Goal: Use online tool/utility: Utilize a website feature to perform a specific function

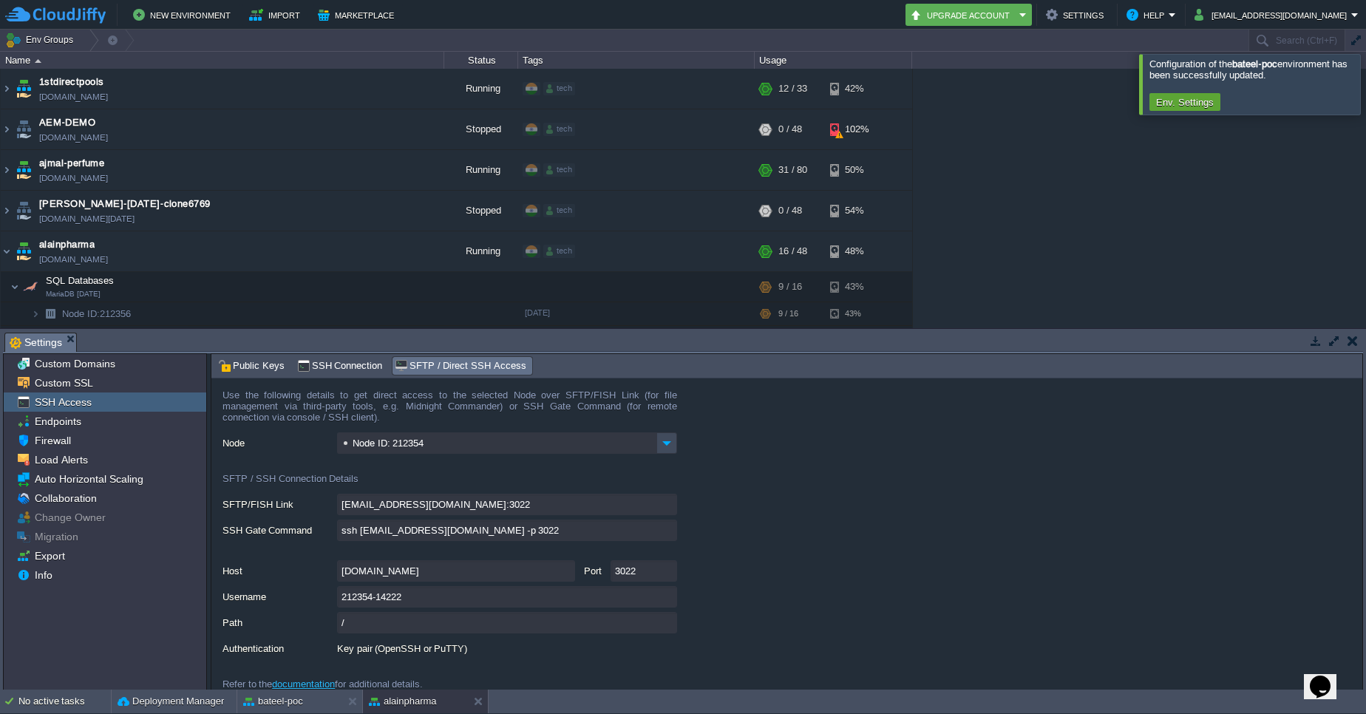
scroll to position [58, 0]
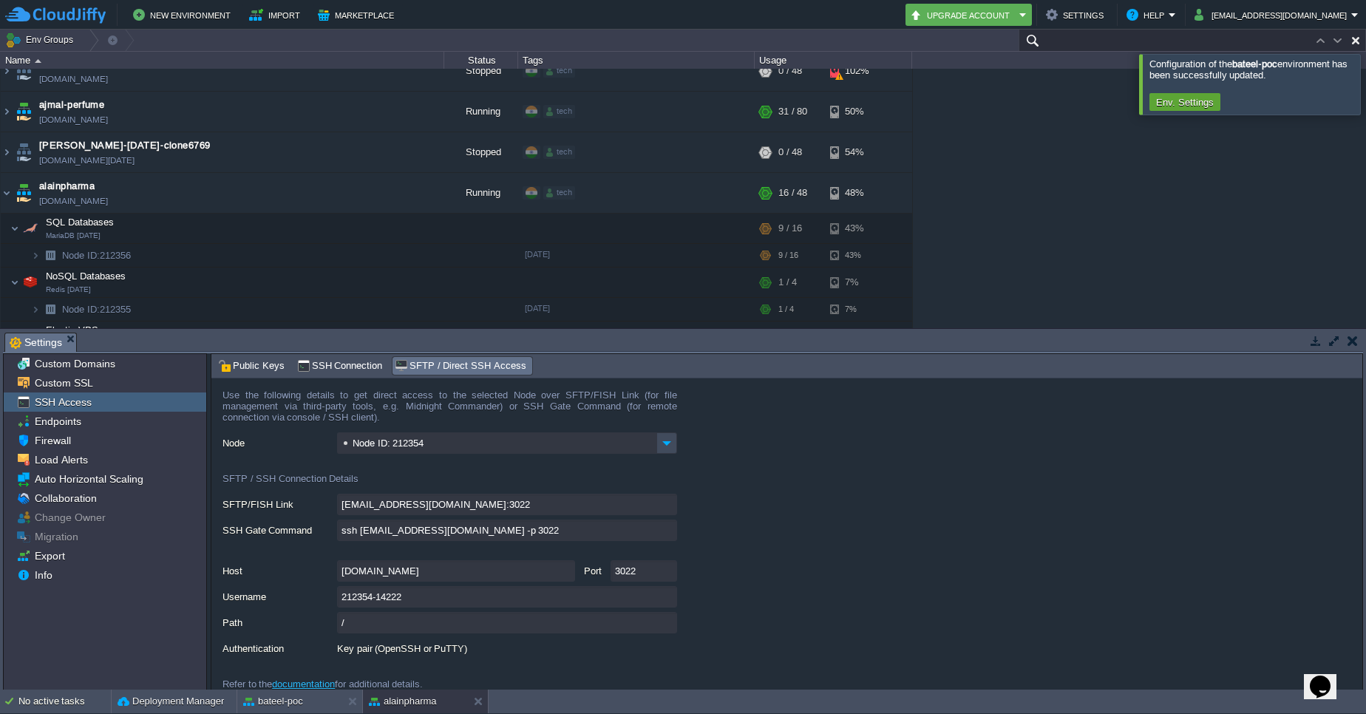
click at [1301, 33] on input "text" at bounding box center [1191, 40] width 347 height 21
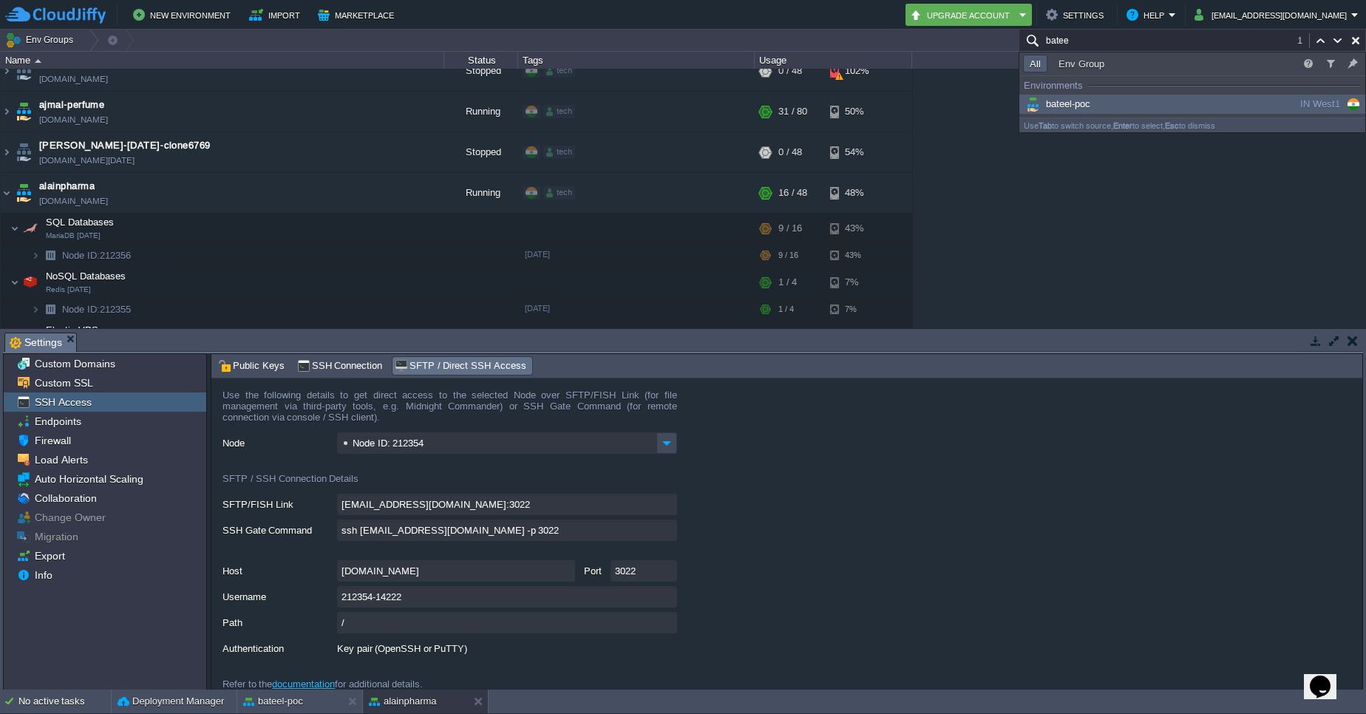
type input "batee"
click at [1163, 105] on div "bateel-poc" at bounding box center [1134, 104] width 223 height 16
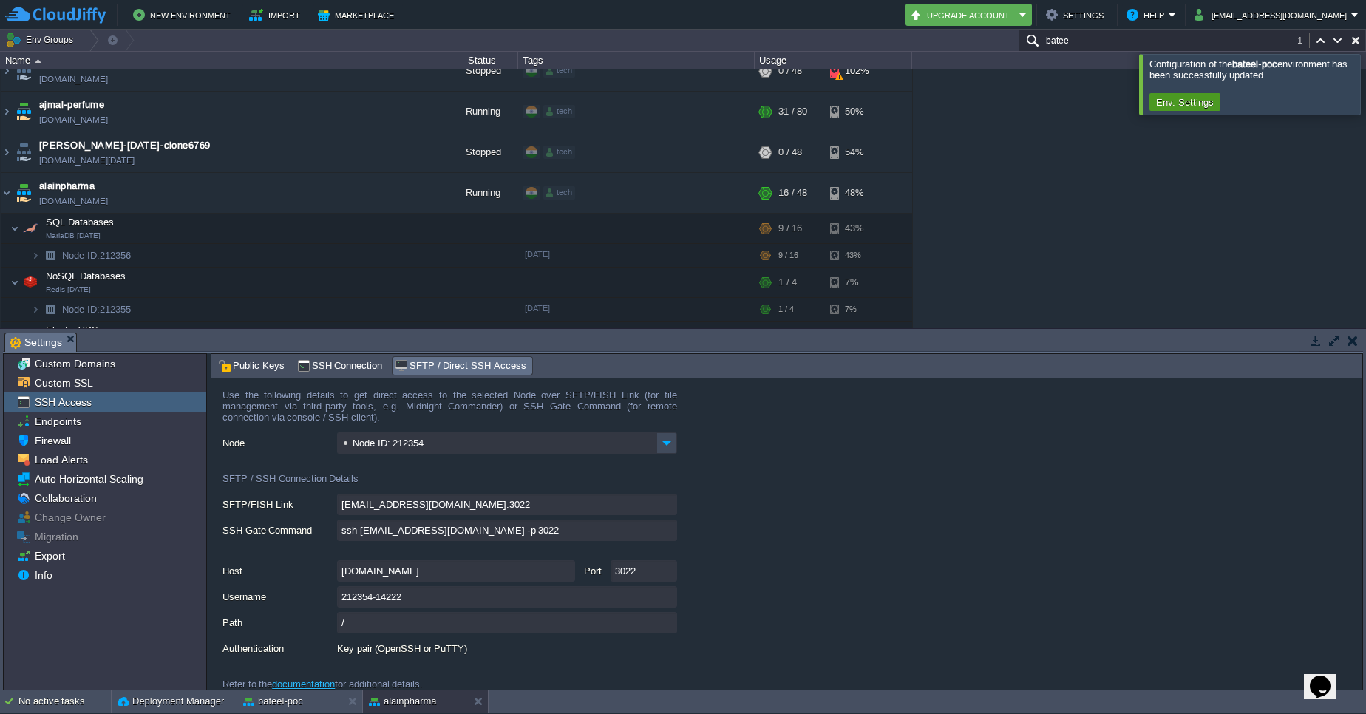
scroll to position [498, 0]
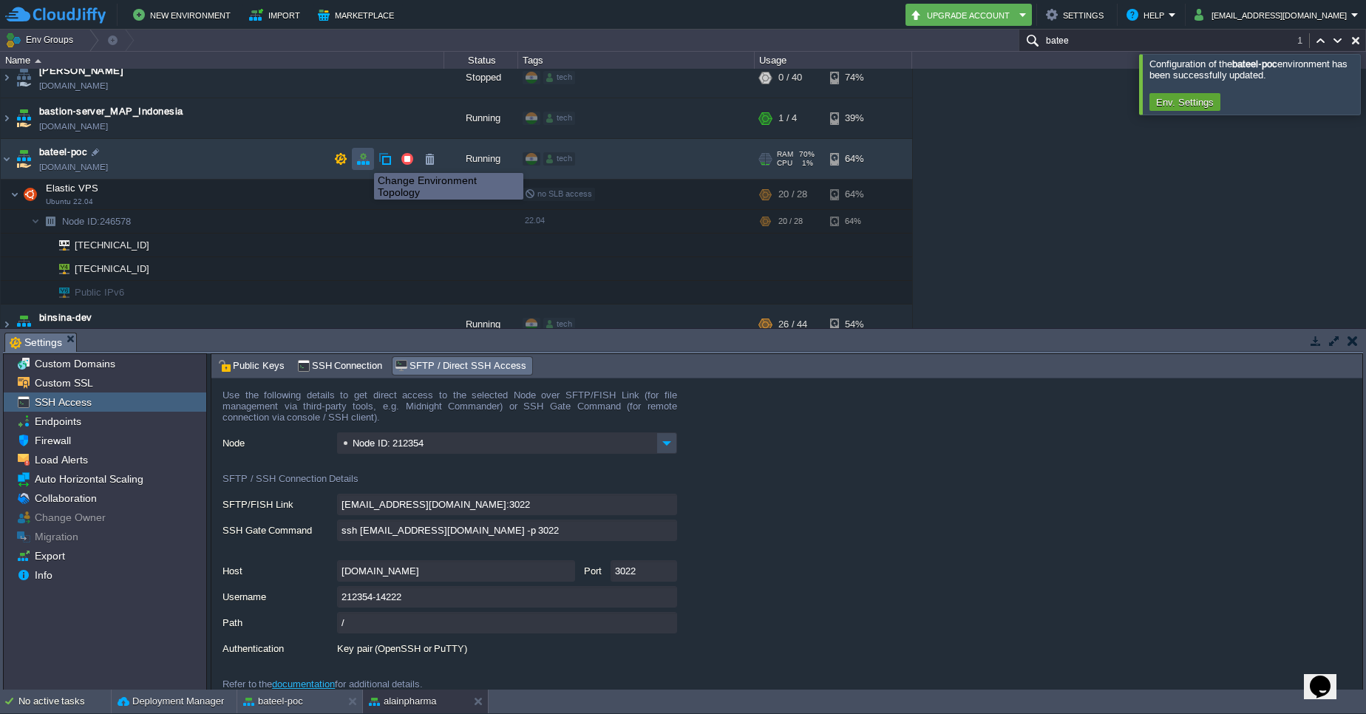
click at [363, 160] on button "button" at bounding box center [362, 158] width 13 height 13
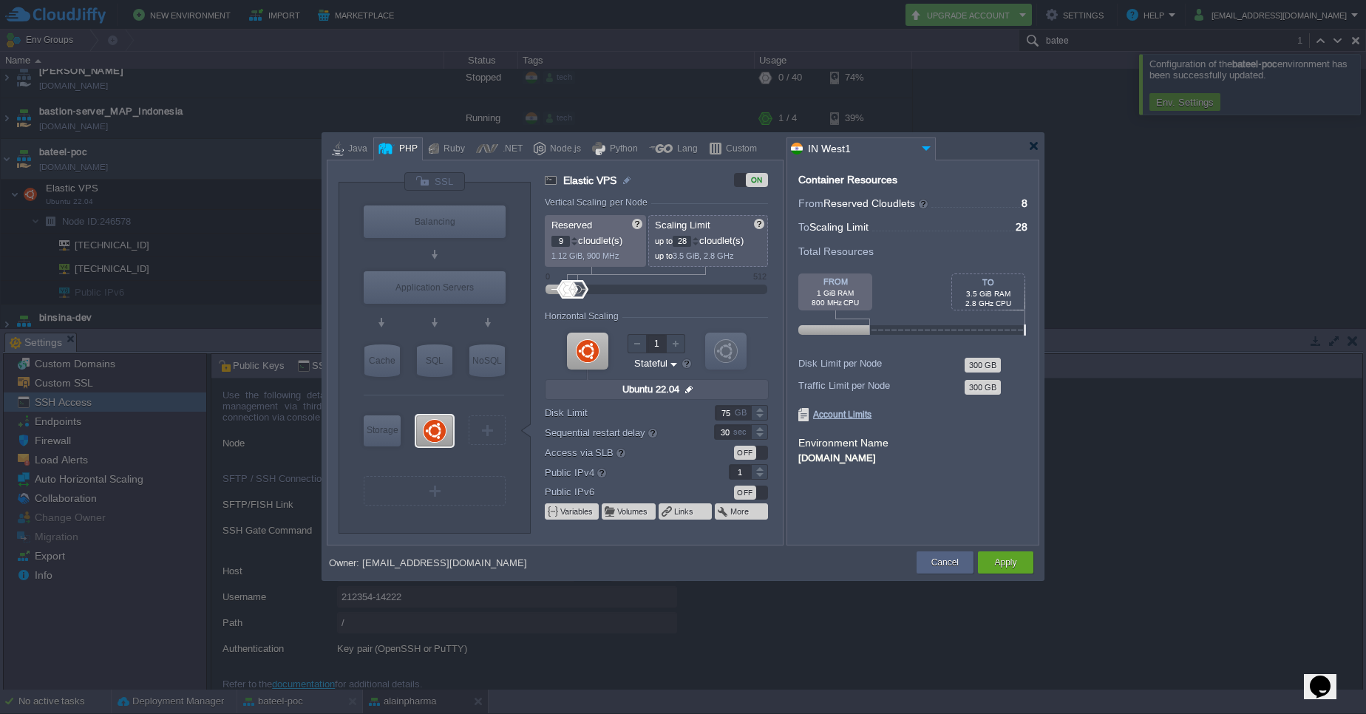
click at [577, 236] on div at bounding box center [573, 238] width 7 height 5
type input "12"
click at [577, 236] on div at bounding box center [573, 238] width 7 height 5
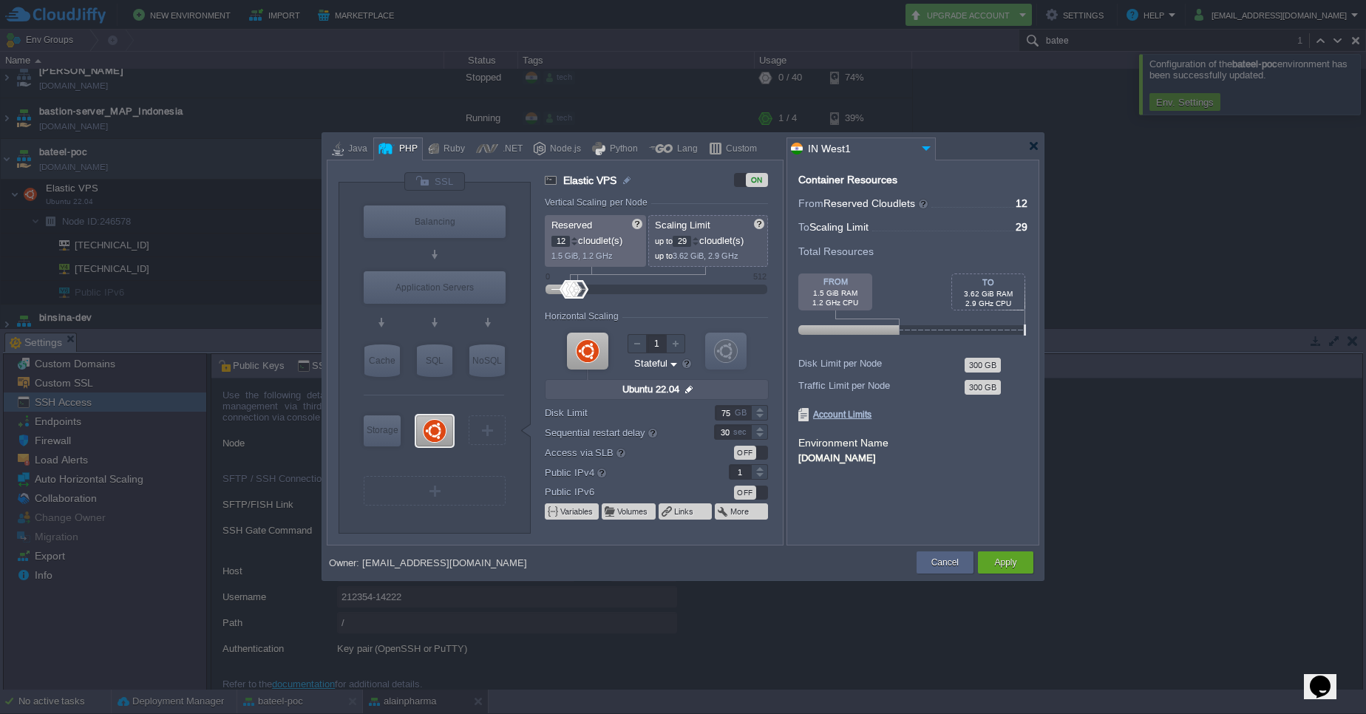
click at [699, 239] on div at bounding box center [695, 238] width 7 height 5
type input "32"
click at [699, 239] on div at bounding box center [695, 238] width 7 height 5
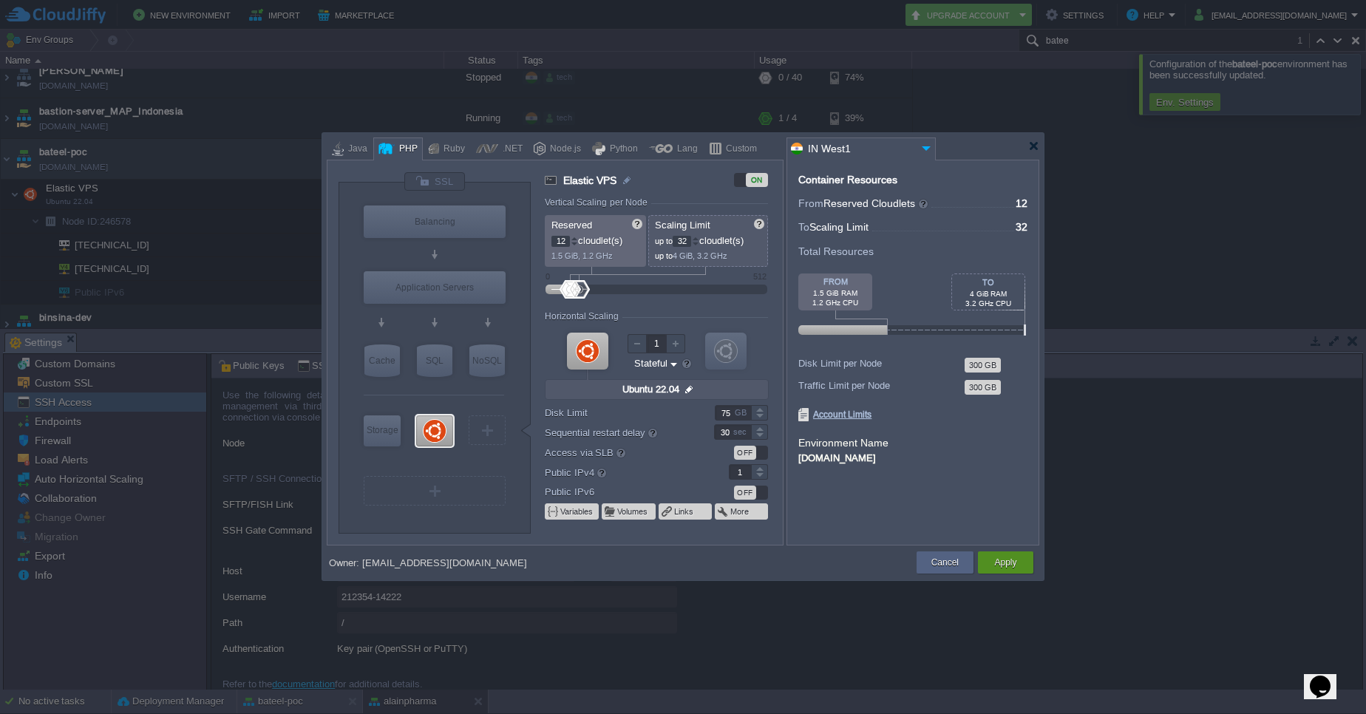
click at [991, 558] on div "Apply" at bounding box center [1005, 562] width 33 height 22
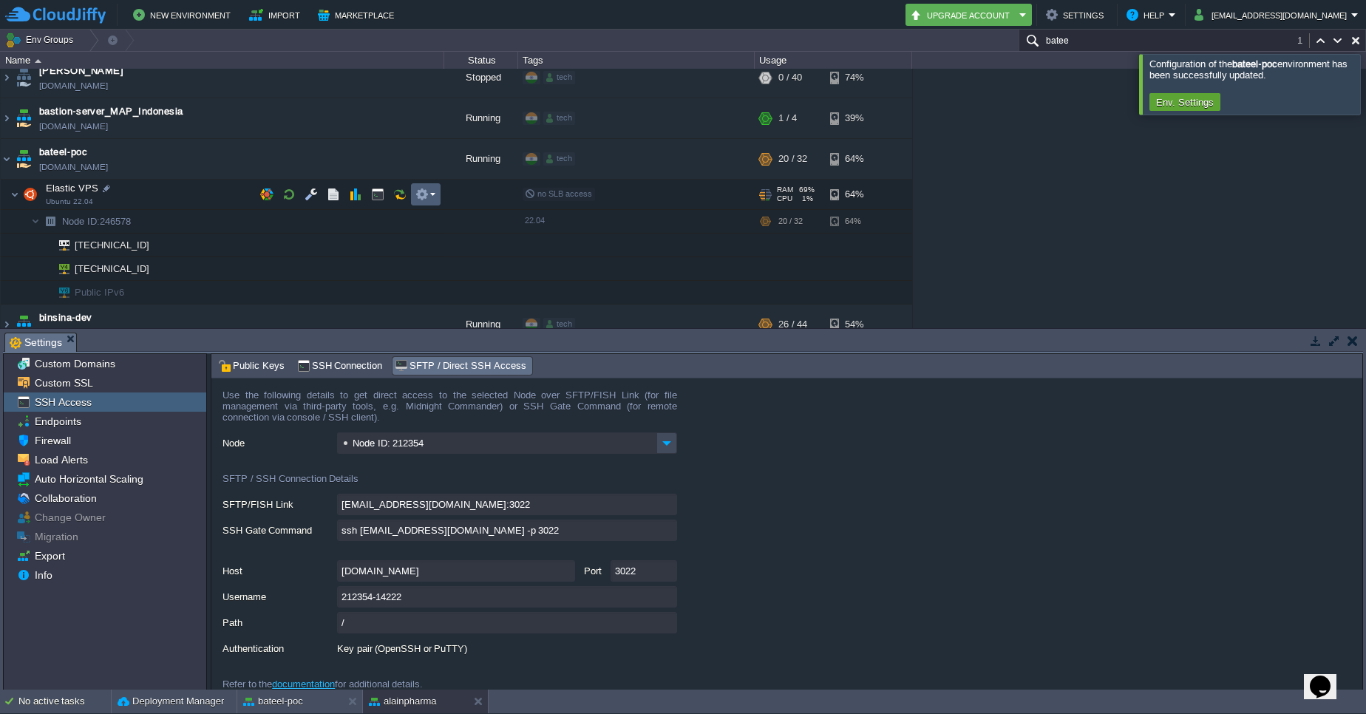
click at [431, 199] on em at bounding box center [425, 194] width 20 height 13
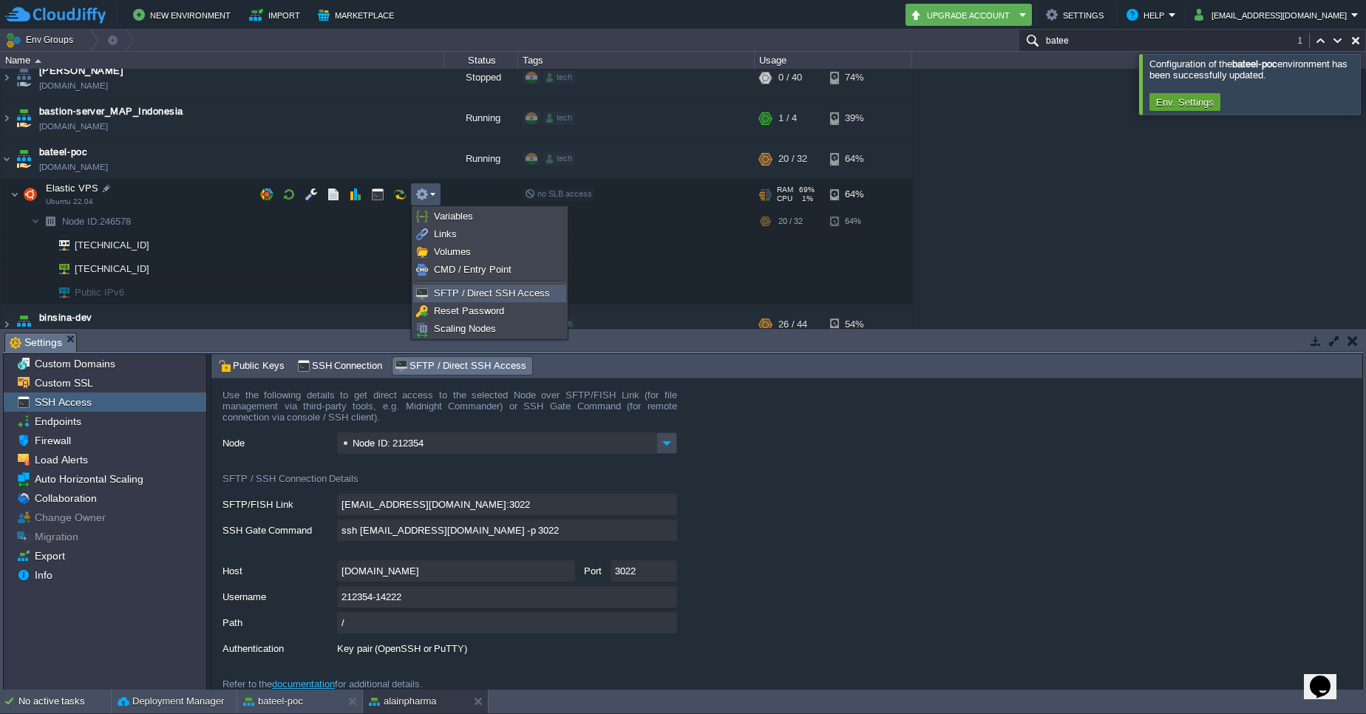
click at [466, 286] on link "SFTP / Direct SSH Access" at bounding box center [489, 293] width 151 height 16
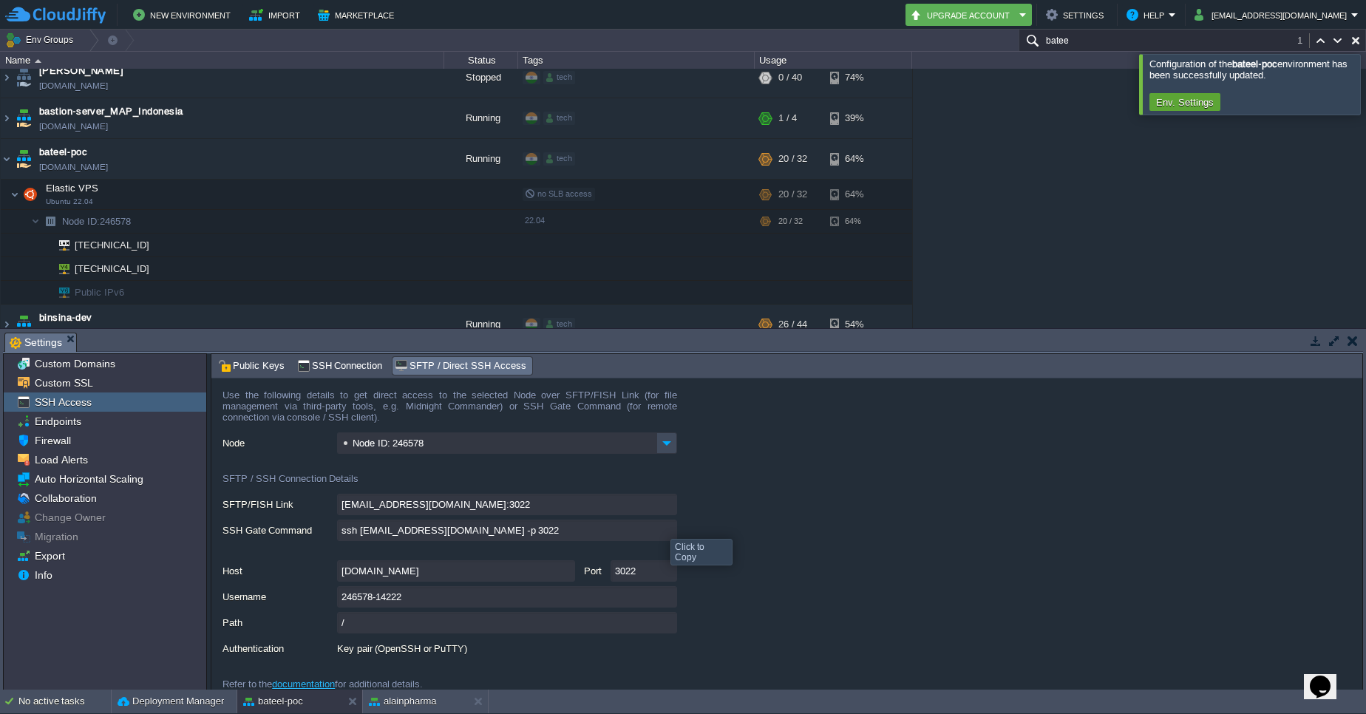
click at [668, 528] on input "ssh [EMAIL_ADDRESS][DOMAIN_NAME] -p 3022" at bounding box center [507, 529] width 340 height 21
type textarea "ssh [EMAIL_ADDRESS][DOMAIN_NAME] -p 3022"
